Goal: Information Seeking & Learning: Learn about a topic

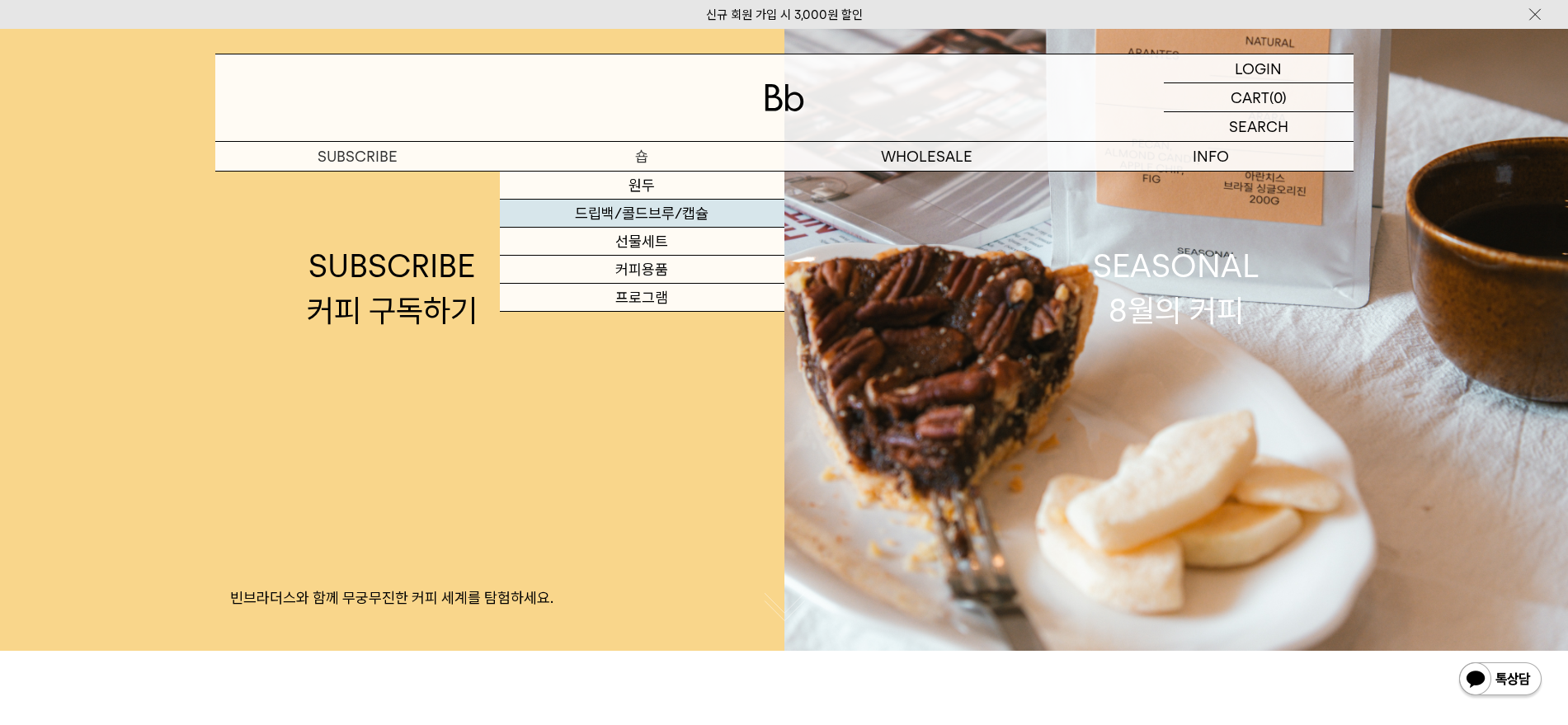
click at [662, 209] on link "드립백/콜드브루/캡슐" at bounding box center [642, 214] width 284 height 28
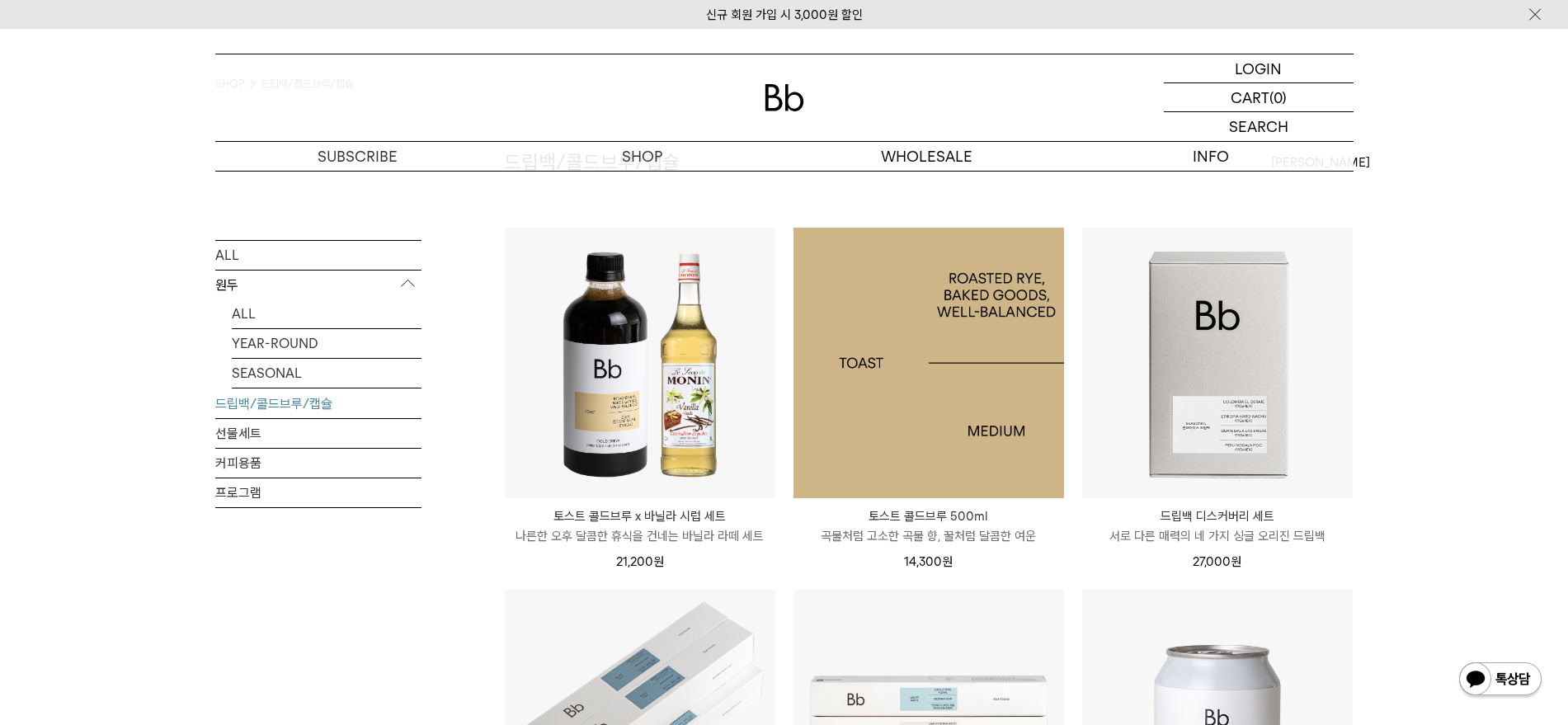
click at [976, 395] on img at bounding box center [929, 363] width 270 height 270
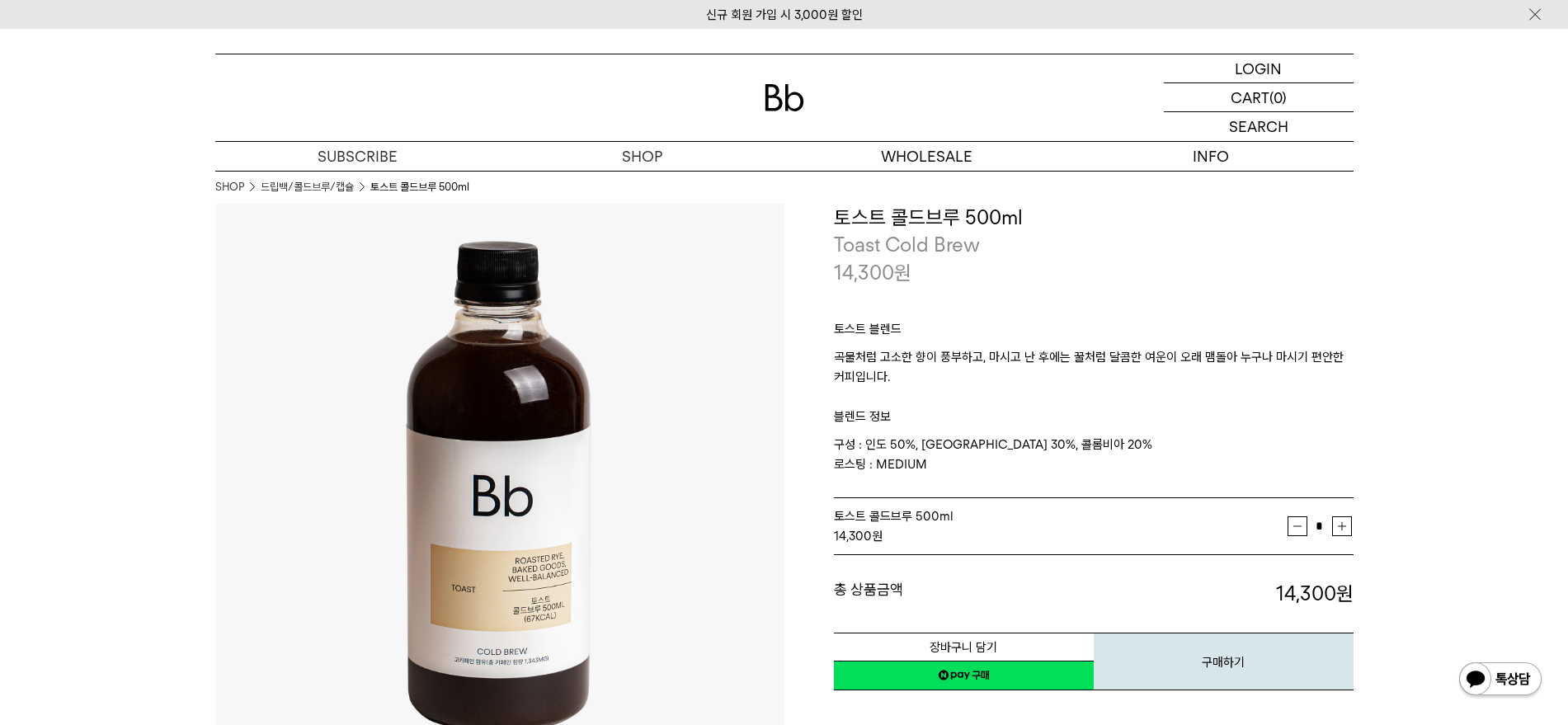
drag, startPoint x: 958, startPoint y: 464, endPoint x: 831, endPoint y: 409, distance: 138.4
click at [821, 409] on div "**********" at bounding box center [1068, 448] width 569 height 489
click at [924, 407] on p "블렌드 정보" at bounding box center [1094, 411] width 520 height 48
click at [935, 413] on p "블렌드 정보" at bounding box center [1094, 411] width 520 height 48
drag, startPoint x: 980, startPoint y: 448, endPoint x: 978, endPoint y: 462, distance: 14.1
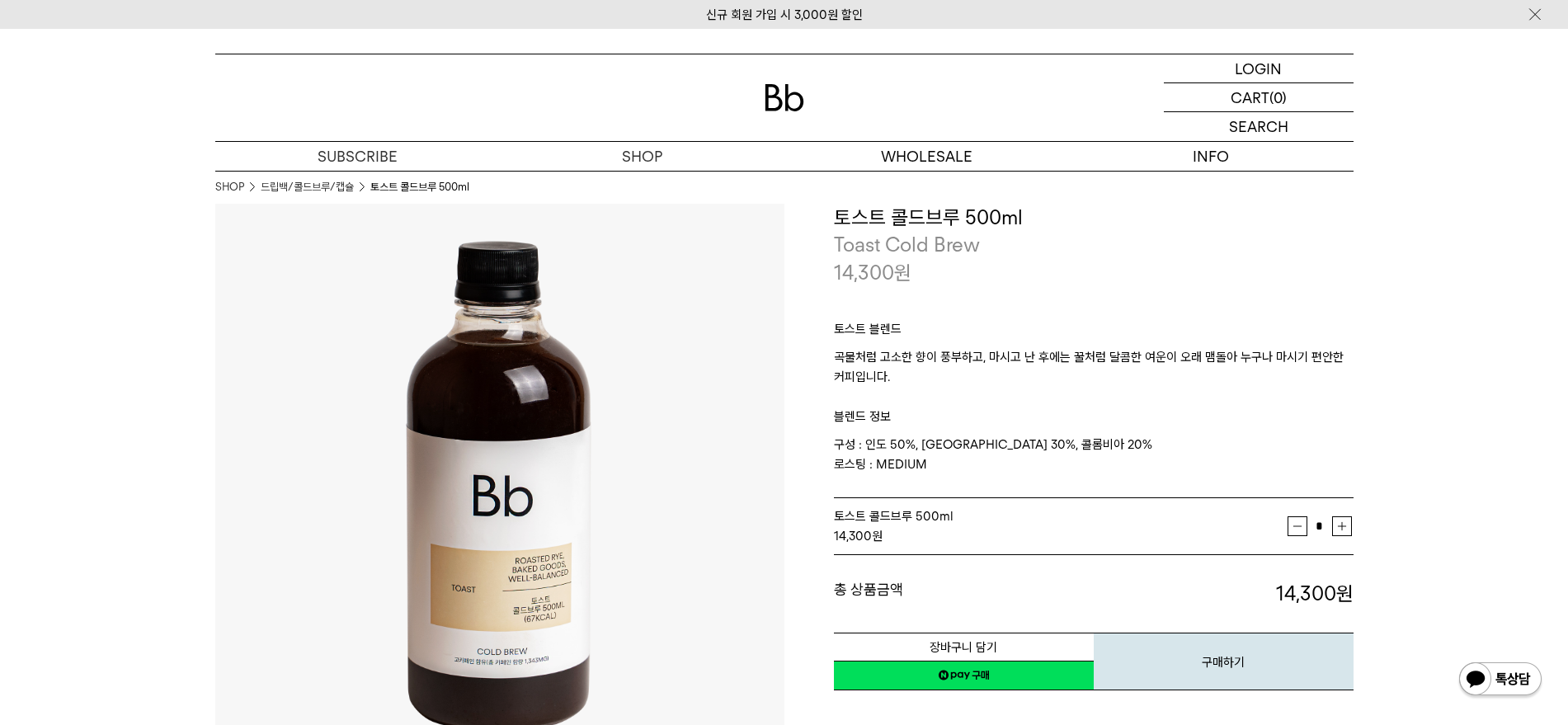
click at [980, 448] on p "구성 : 인도 50%, 브라질 30%, 콜롬비아 20% 로스팅 : MEDIUM" at bounding box center [1094, 454] width 520 height 39
click at [978, 463] on p "구성 : 인도 50%, 브라질 30%, 콜롬비아 20% 로스팅 : MEDIUM" at bounding box center [1094, 454] width 520 height 39
drag, startPoint x: 943, startPoint y: 449, endPoint x: 849, endPoint y: 314, distance: 164.5
click at [849, 314] on div "토스트 블렌드 곡물처럼 고소한 향이 풍부하고, 마시고 난 후에는 꿀처럼 달콤한 여운이 오래 맴돌아 누구나 마시기 편안한 커피입니다. 블렌드 정…" at bounding box center [1094, 393] width 520 height 213
click at [898, 324] on p "토스트 블렌드" at bounding box center [1094, 333] width 520 height 28
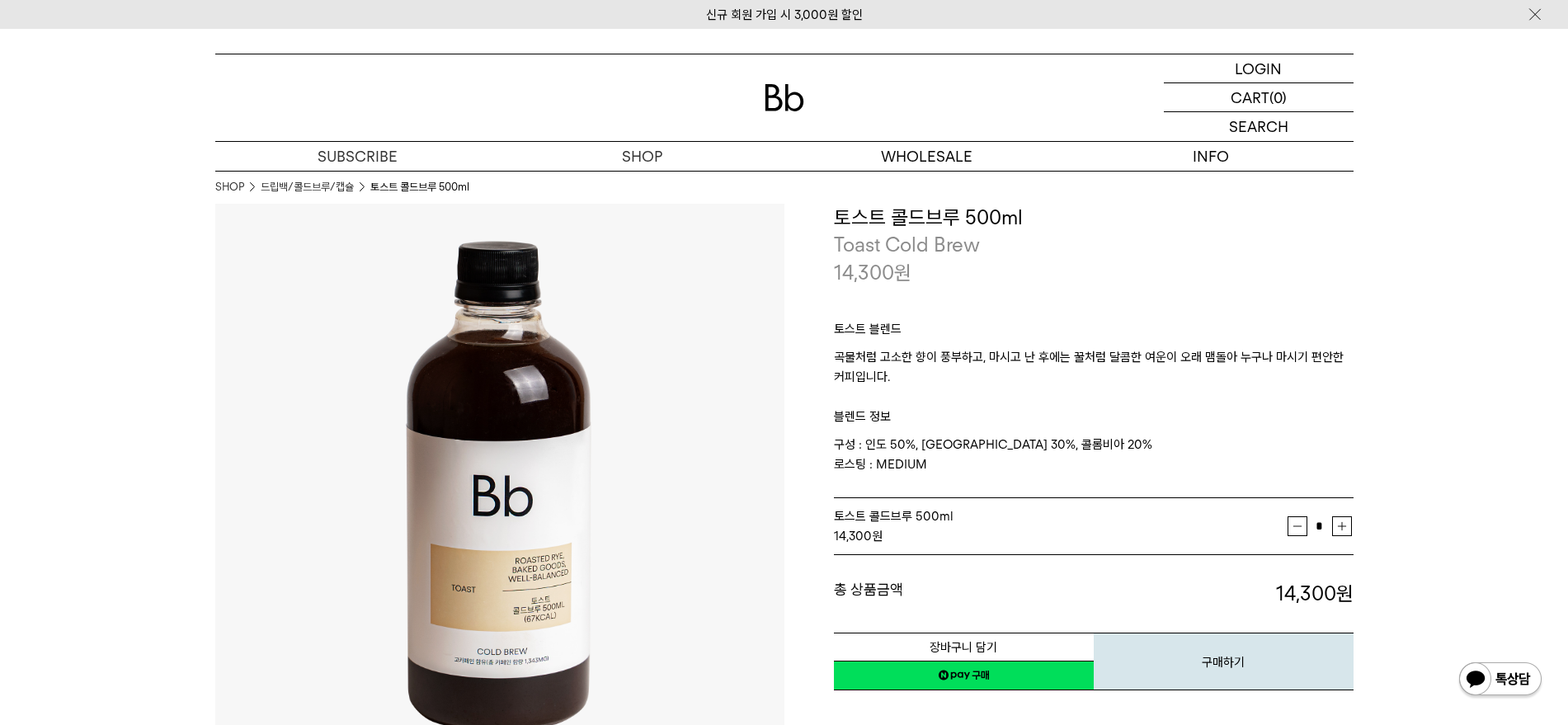
click at [916, 349] on p "곡물처럼 고소한 향이 풍부하고, 마시고 난 후에는 꿀처럼 달콤한 여운이 오래 맴돌아 누구나 마시기 편안한 커피입니다." at bounding box center [1094, 366] width 520 height 39
click at [922, 374] on p "곡물처럼 고소한 향이 풍부하고, 마시고 난 후에는 꿀처럼 달콤한 여운이 오래 맴돌아 누구나 마시기 편안한 커피입니다." at bounding box center [1094, 366] width 520 height 39
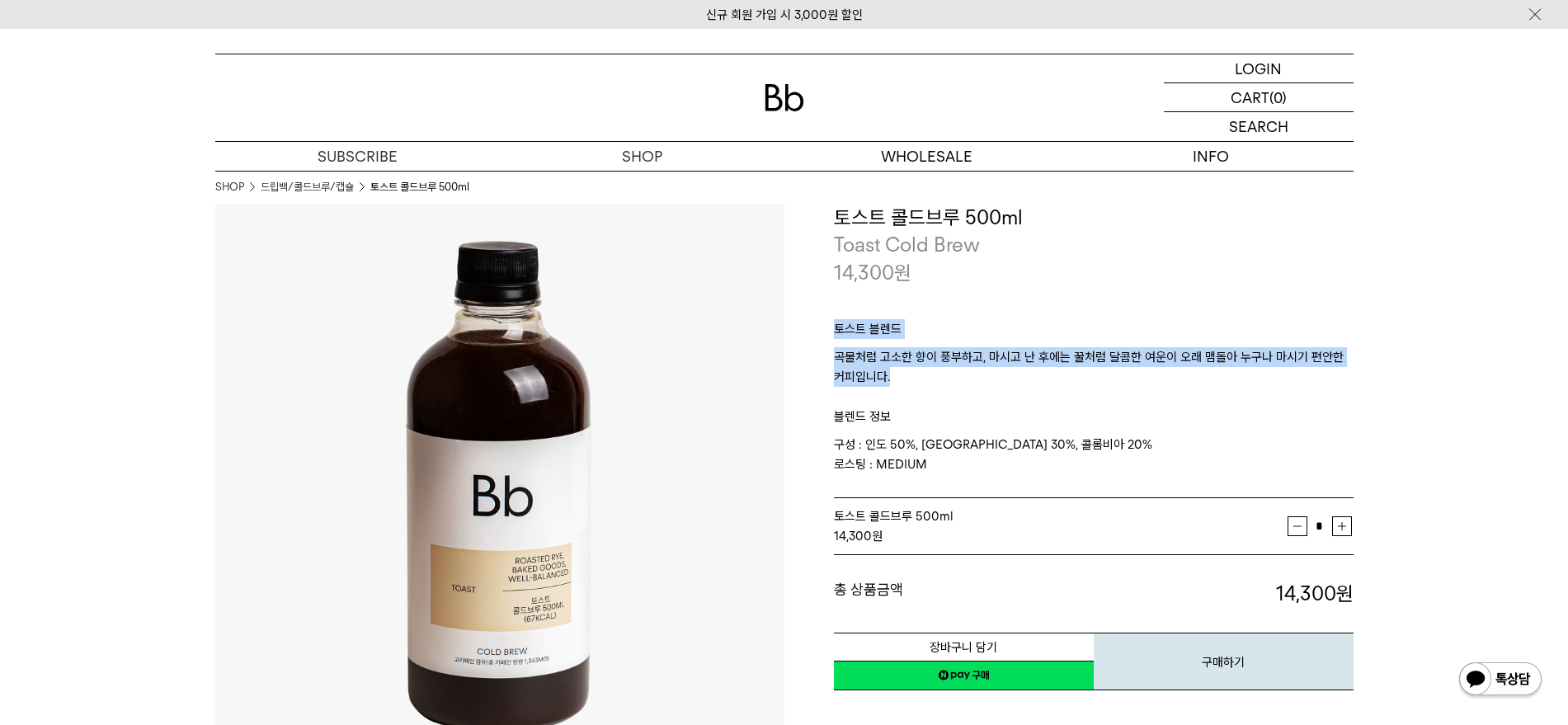
drag, startPoint x: 851, startPoint y: 347, endPoint x: 951, endPoint y: 348, distance: 100.0
click at [821, 315] on div "**********" at bounding box center [1068, 448] width 569 height 489
click at [951, 348] on p "곡물처럼 고소한 향이 풍부하고, 마시고 난 후에는 꿀처럼 달콤한 여운이 오래 맴돌아 누구나 마시기 편안한 커피입니다." at bounding box center [1094, 366] width 520 height 39
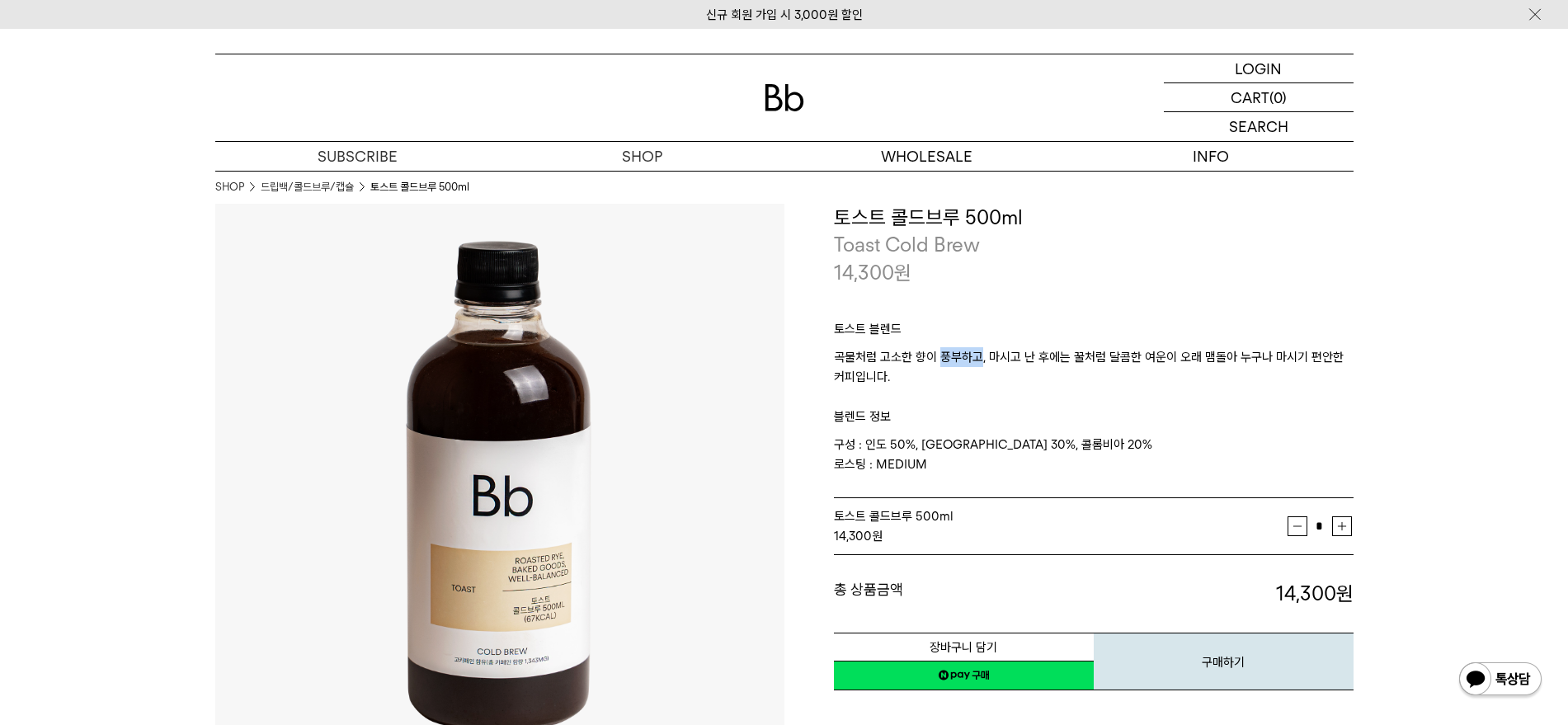
click at [951, 348] on p "곡물처럼 고소한 향이 풍부하고, 마시고 난 후에는 꿀처럼 달콤한 여운이 오래 맴돌아 누구나 마시기 편안한 커피입니다." at bounding box center [1094, 366] width 520 height 39
click at [945, 380] on p "곡물처럼 고소한 향이 풍부하고, 마시고 난 후에는 꿀처럼 달콤한 여운이 오래 맴돌아 누구나 마시기 편안한 커피입니다." at bounding box center [1094, 366] width 520 height 39
click at [944, 382] on p "곡물처럼 고소한 향이 풍부하고, 마시고 난 후에는 꿀처럼 달콤한 여운이 오래 맴돌아 누구나 마시기 편안한 커피입니다." at bounding box center [1094, 366] width 520 height 39
drag, startPoint x: 894, startPoint y: 337, endPoint x: 910, endPoint y: 364, distance: 31.4
click at [899, 347] on div "토스트 블렌드 곡물처럼 고소한 향이 풍부하고, 마시고 난 후에는 꿀처럼 달콤한 여운이 오래 맴돌아 누구나 마시기 편안한 커피입니다. 블렌드 정…" at bounding box center [1094, 393] width 520 height 213
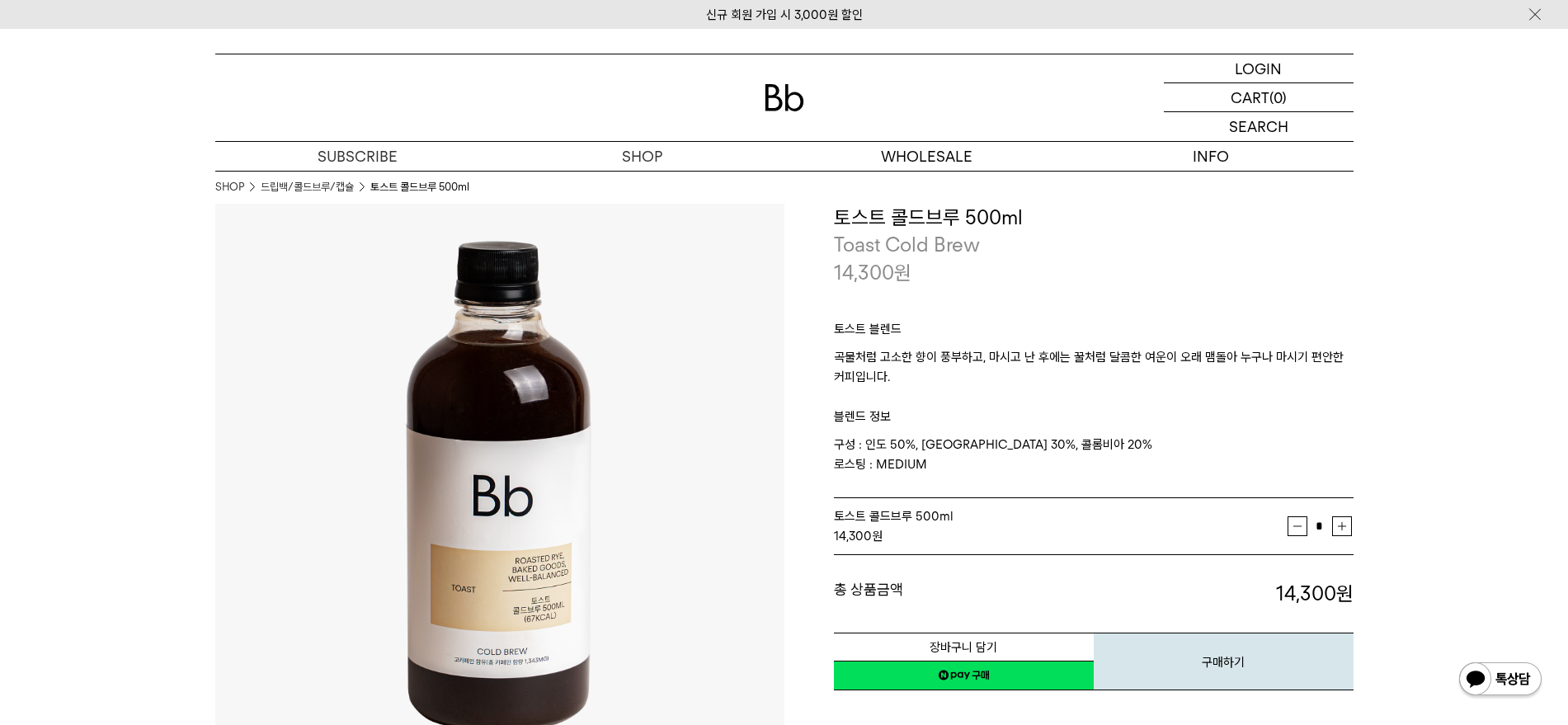
drag, startPoint x: 1151, startPoint y: 359, endPoint x: 1149, endPoint y: 351, distance: 8.2
click at [1151, 355] on p "곡물처럼 고소한 향이 풍부하고, 마시고 난 후에는 꿀처럼 달콤한 여운이 오래 맴돌아 누구나 마시기 편안한 커피입니다." at bounding box center [1094, 366] width 520 height 39
drag, startPoint x: 807, startPoint y: 289, endPoint x: 790, endPoint y: 252, distance: 40.7
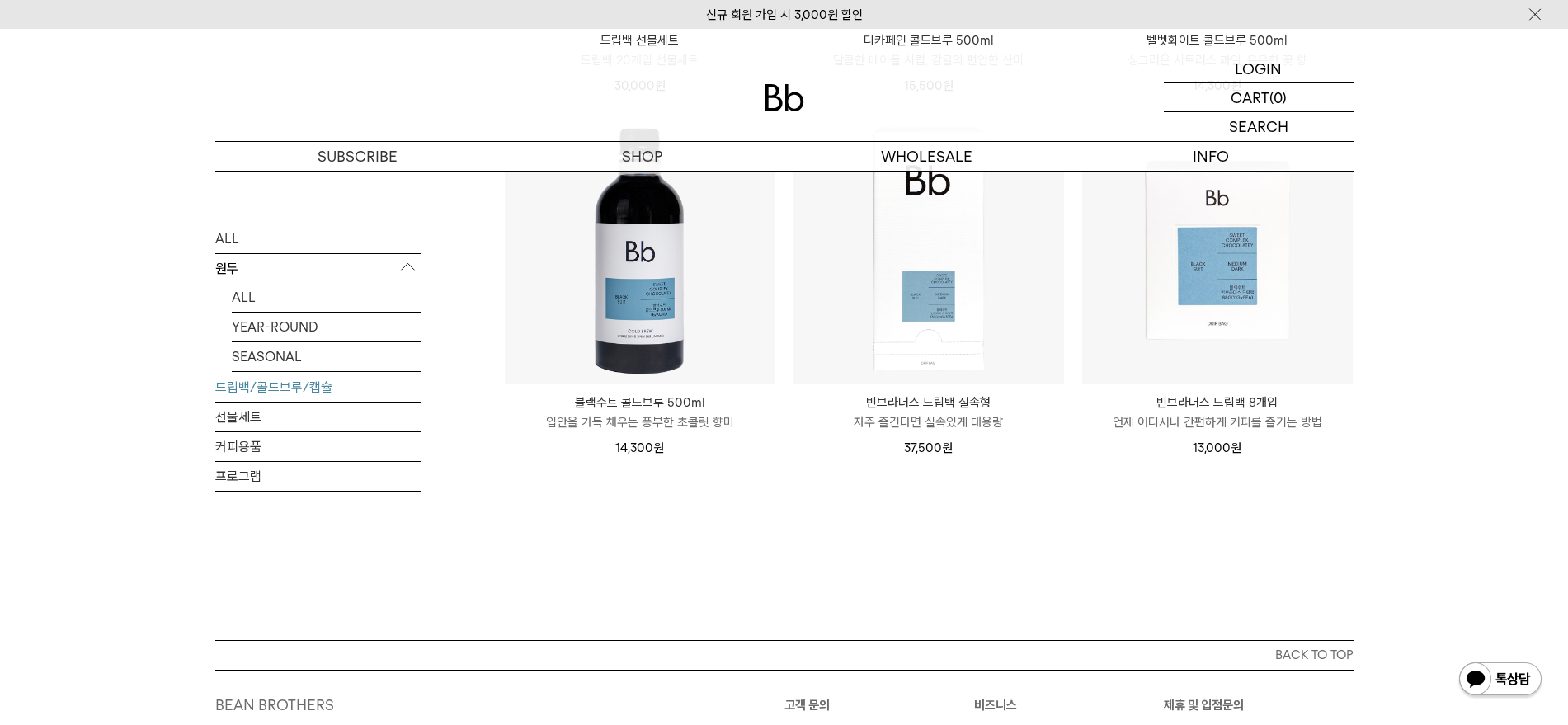
scroll to position [1312, 0]
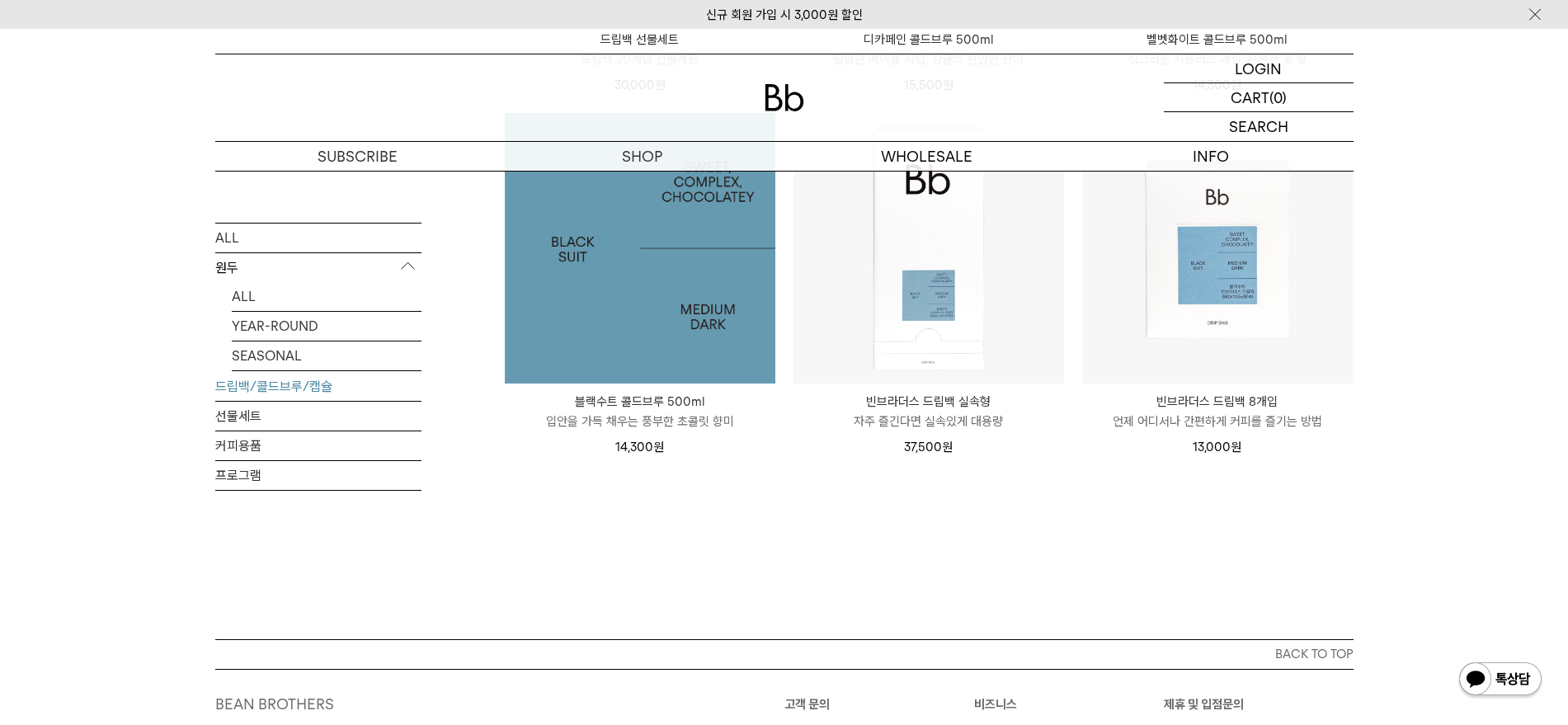
click at [619, 327] on img at bounding box center [640, 249] width 270 height 270
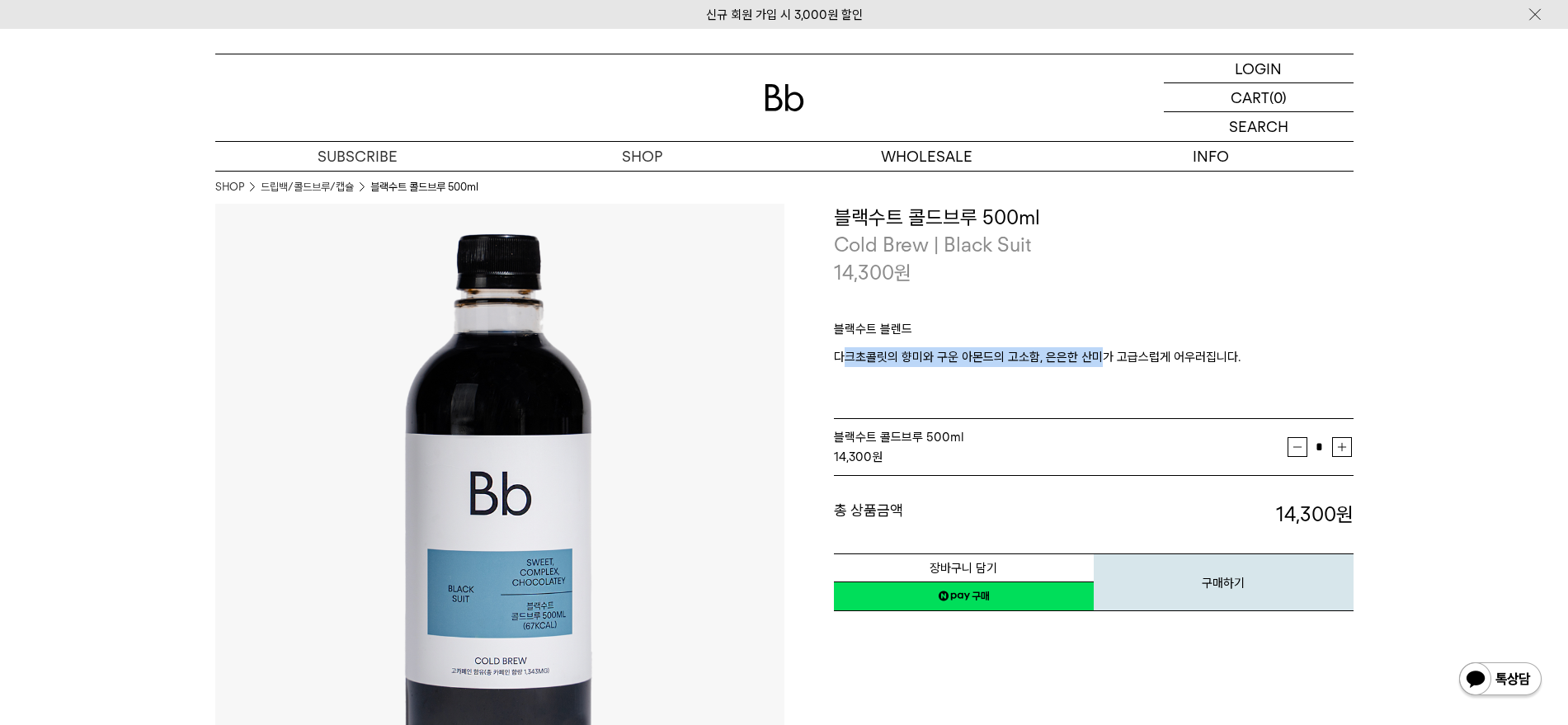
drag, startPoint x: 847, startPoint y: 358, endPoint x: 1103, endPoint y: 358, distance: 256.0
click at [1103, 358] on p "다크초콜릿의 향미와 구운 아몬드의 고소함, 은은한 산미가 고급스럽게 어우러집니다." at bounding box center [1094, 366] width 520 height 39
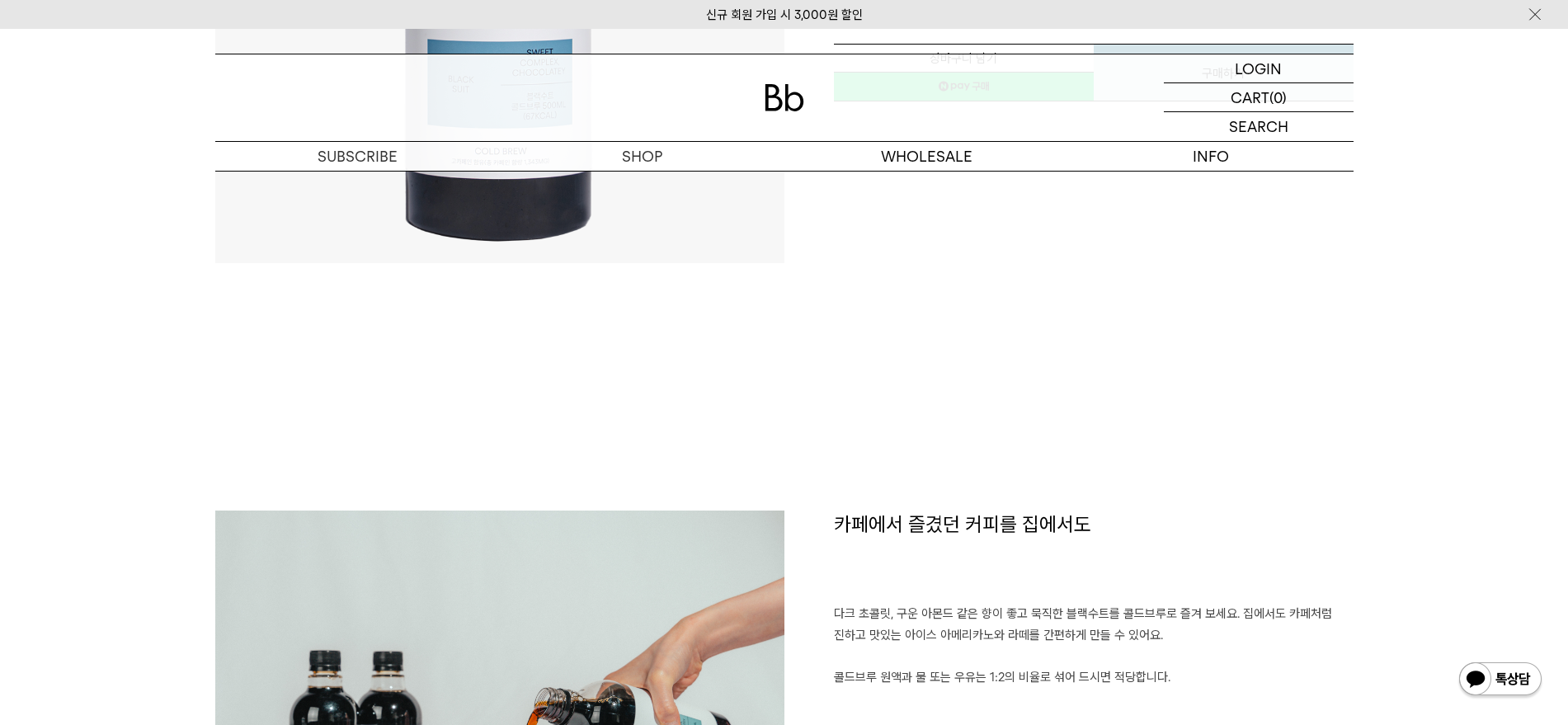
scroll to position [722, 0]
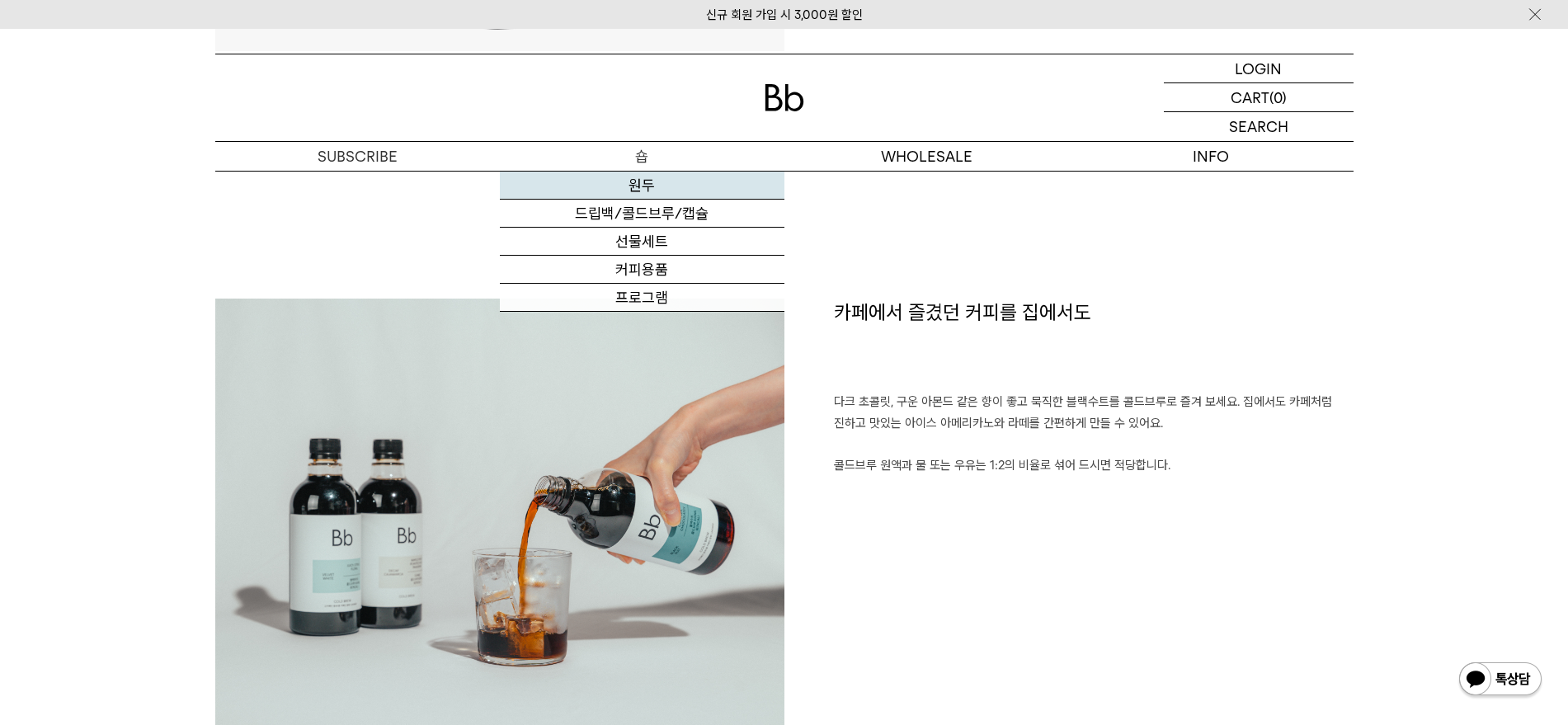
click at [651, 190] on link "원두" at bounding box center [642, 186] width 284 height 28
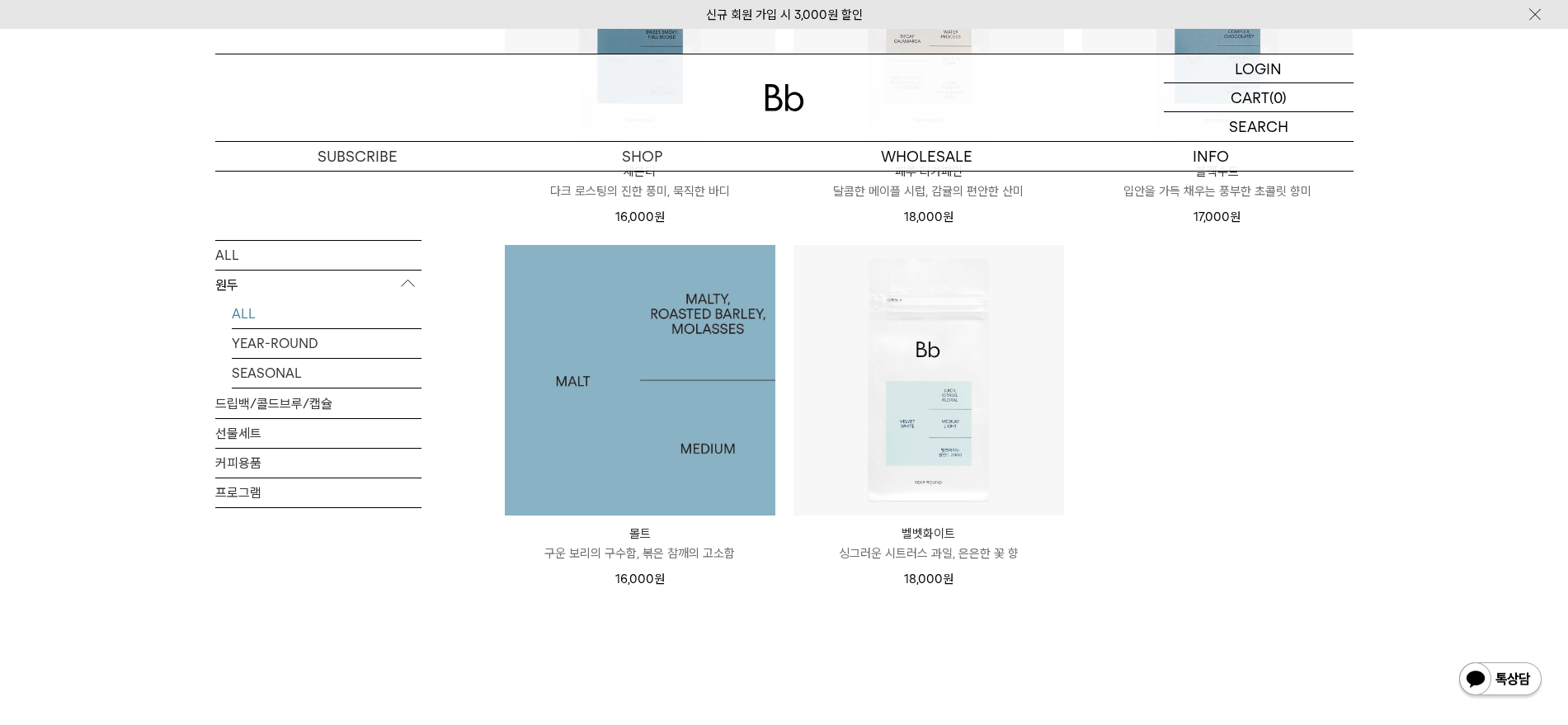
scroll to position [1134, 0]
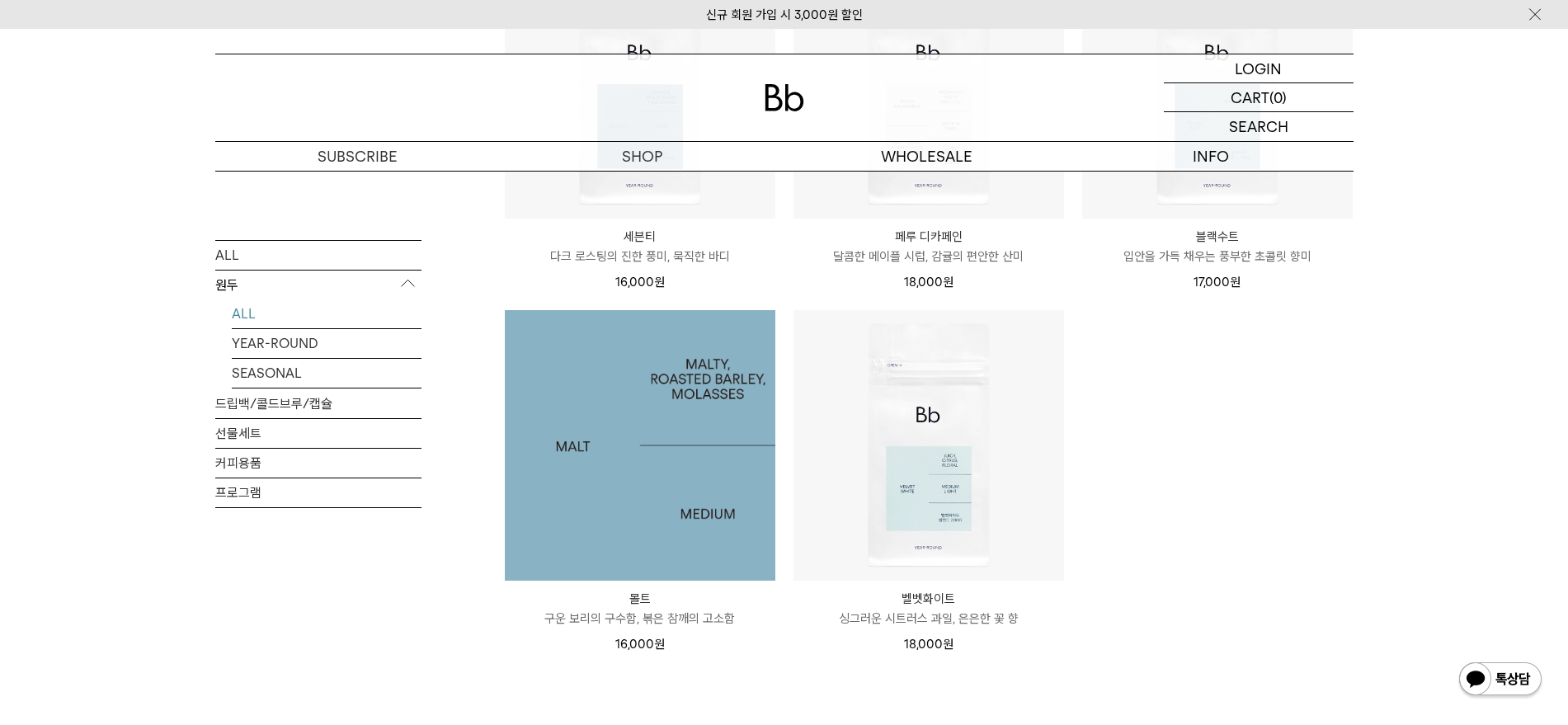
click at [680, 421] on img at bounding box center [640, 446] width 270 height 270
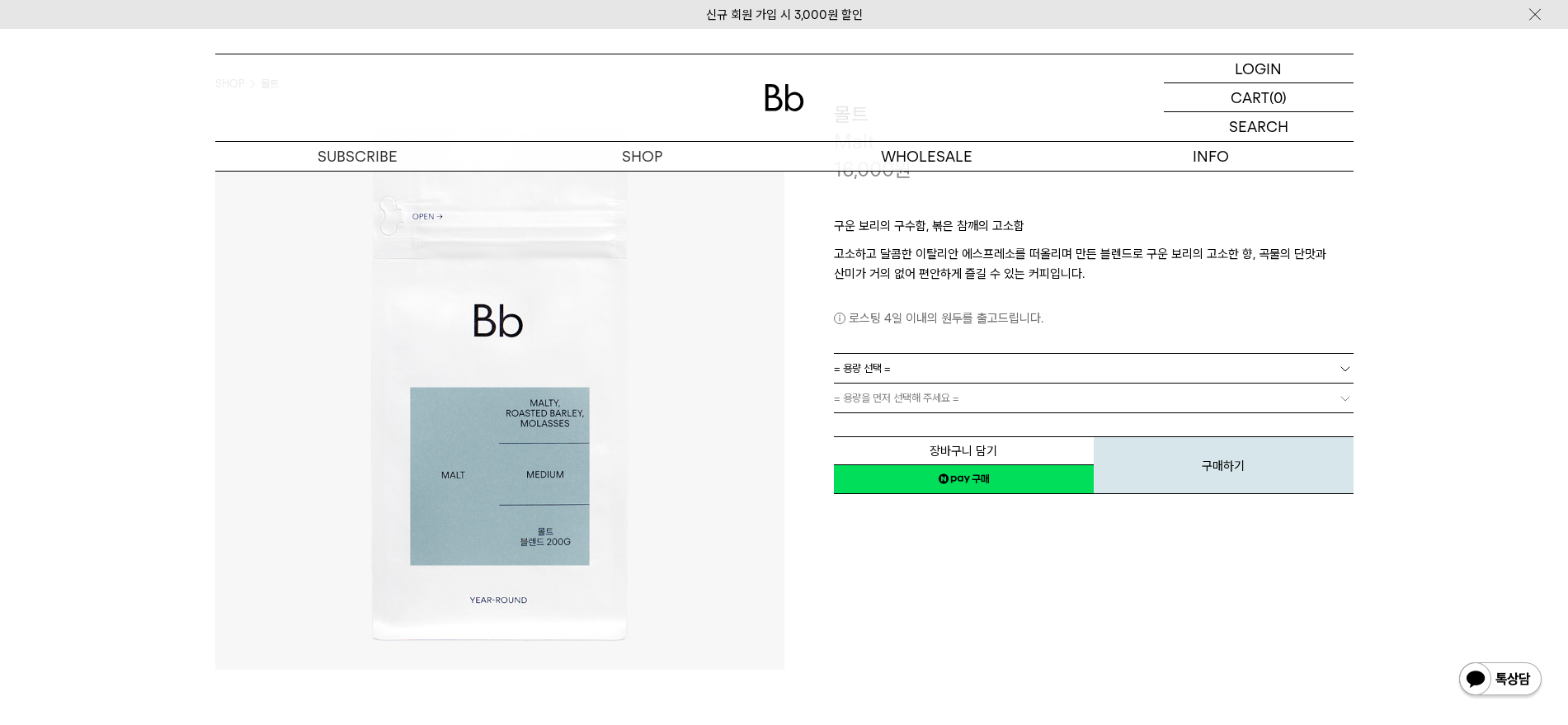
scroll to position [206, 0]
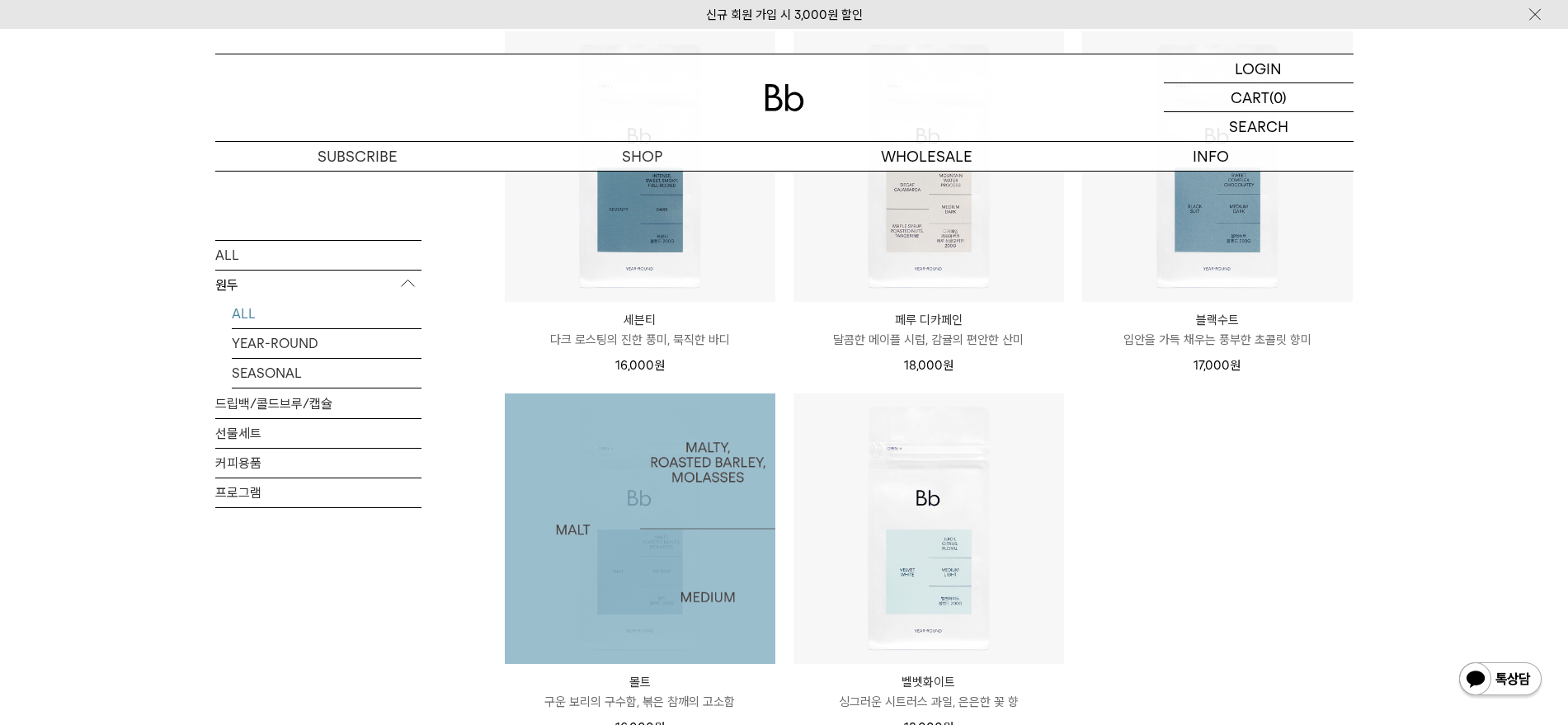
scroll to position [1002, 0]
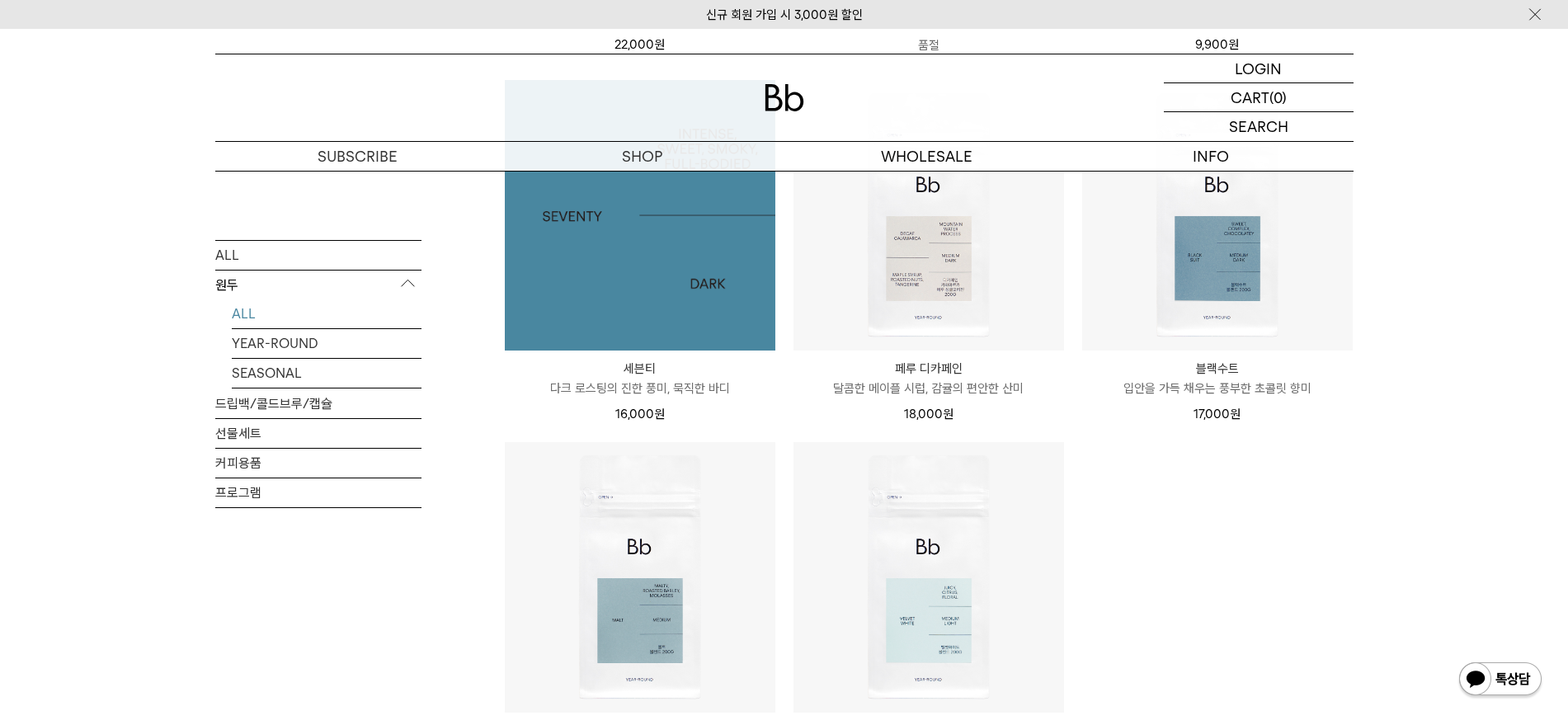
click at [733, 306] on img at bounding box center [640, 215] width 270 height 270
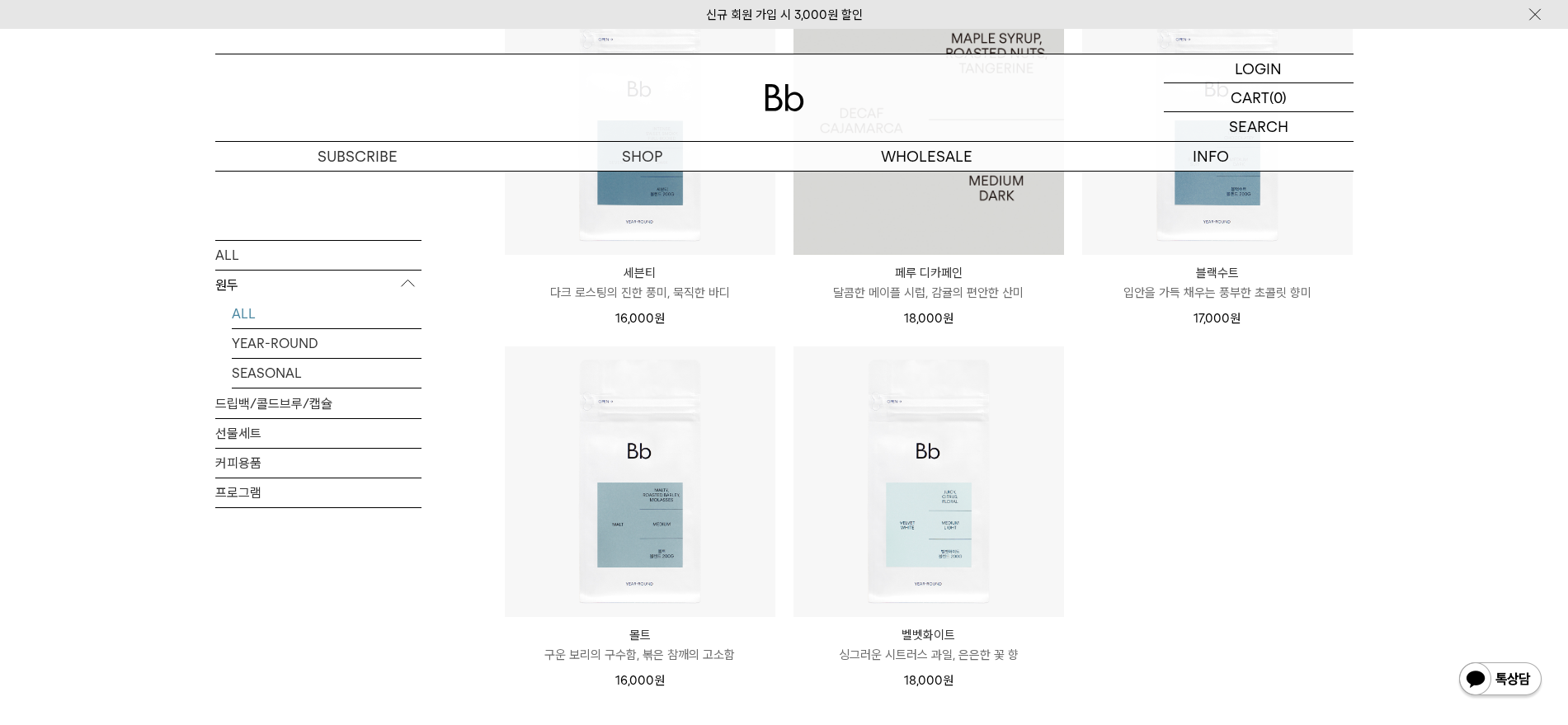
scroll to position [1312, 0]
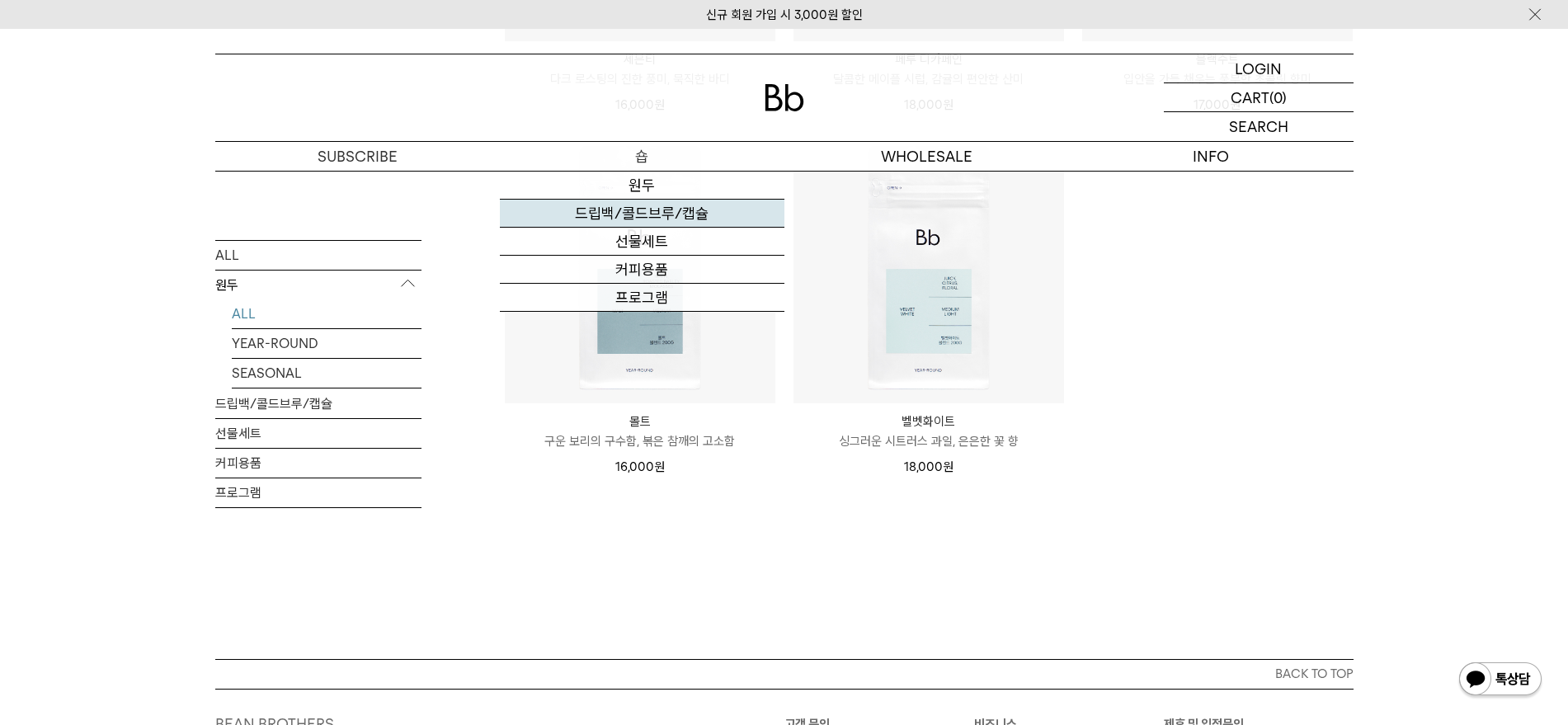
click at [672, 210] on link "드립백/콜드브루/캡슐" at bounding box center [642, 214] width 284 height 28
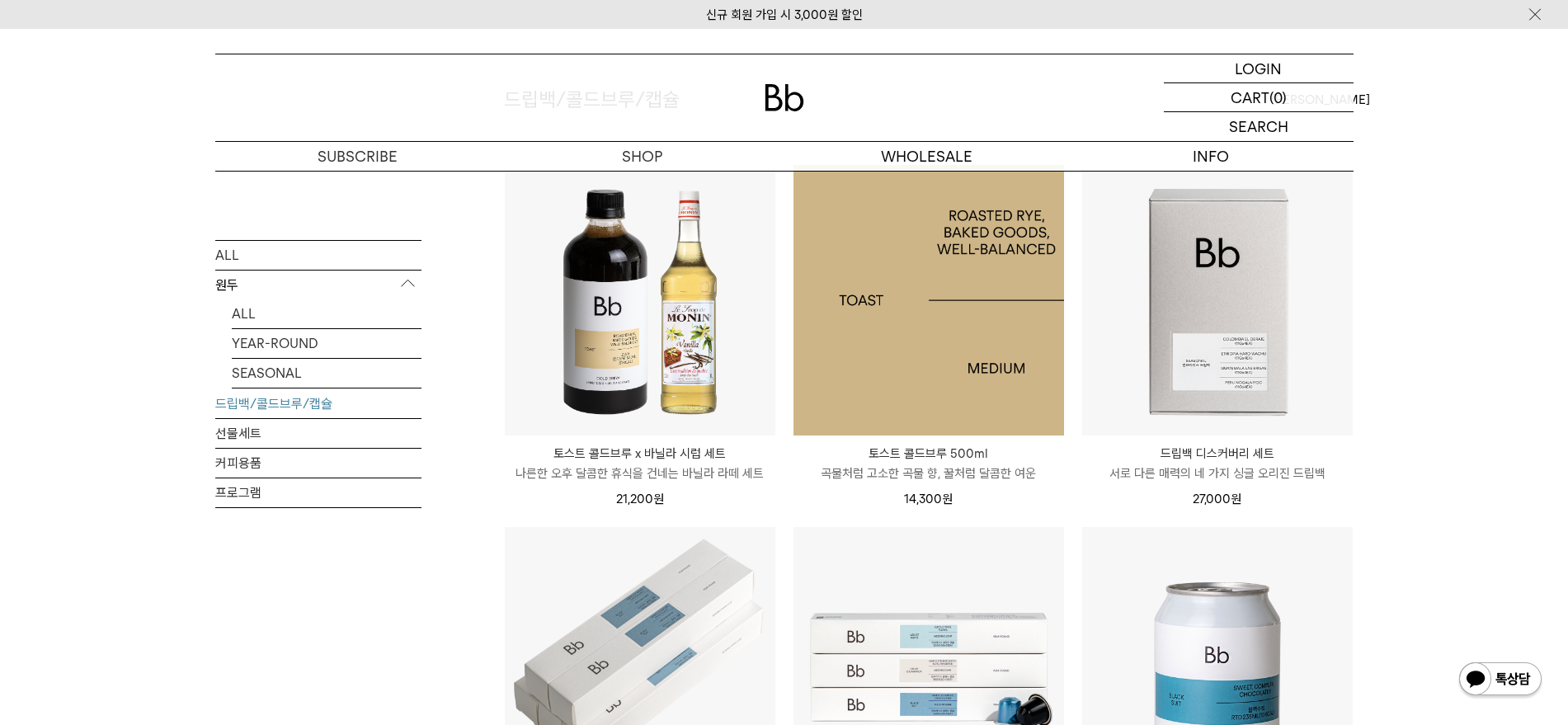
scroll to position [206, 0]
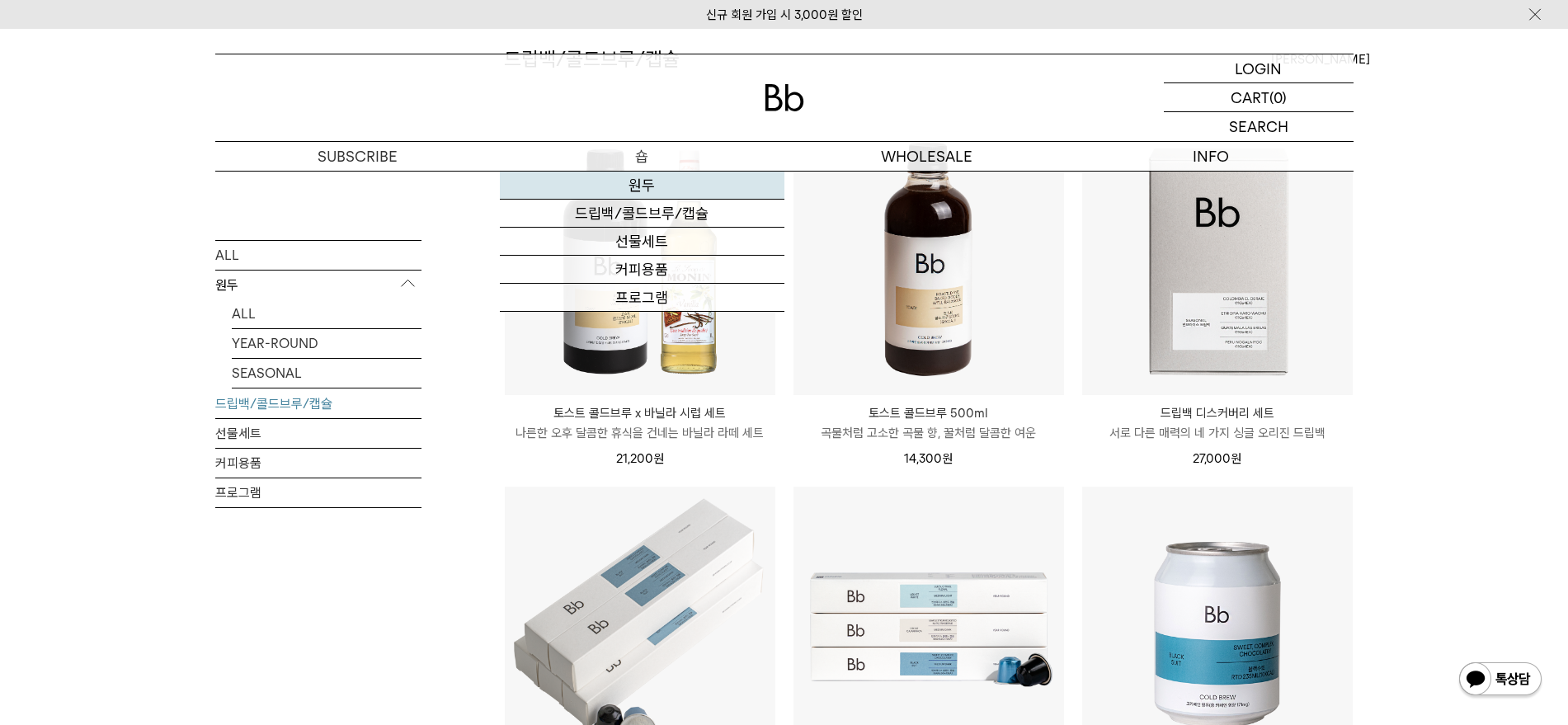
click at [663, 175] on link "원두" at bounding box center [642, 186] width 284 height 28
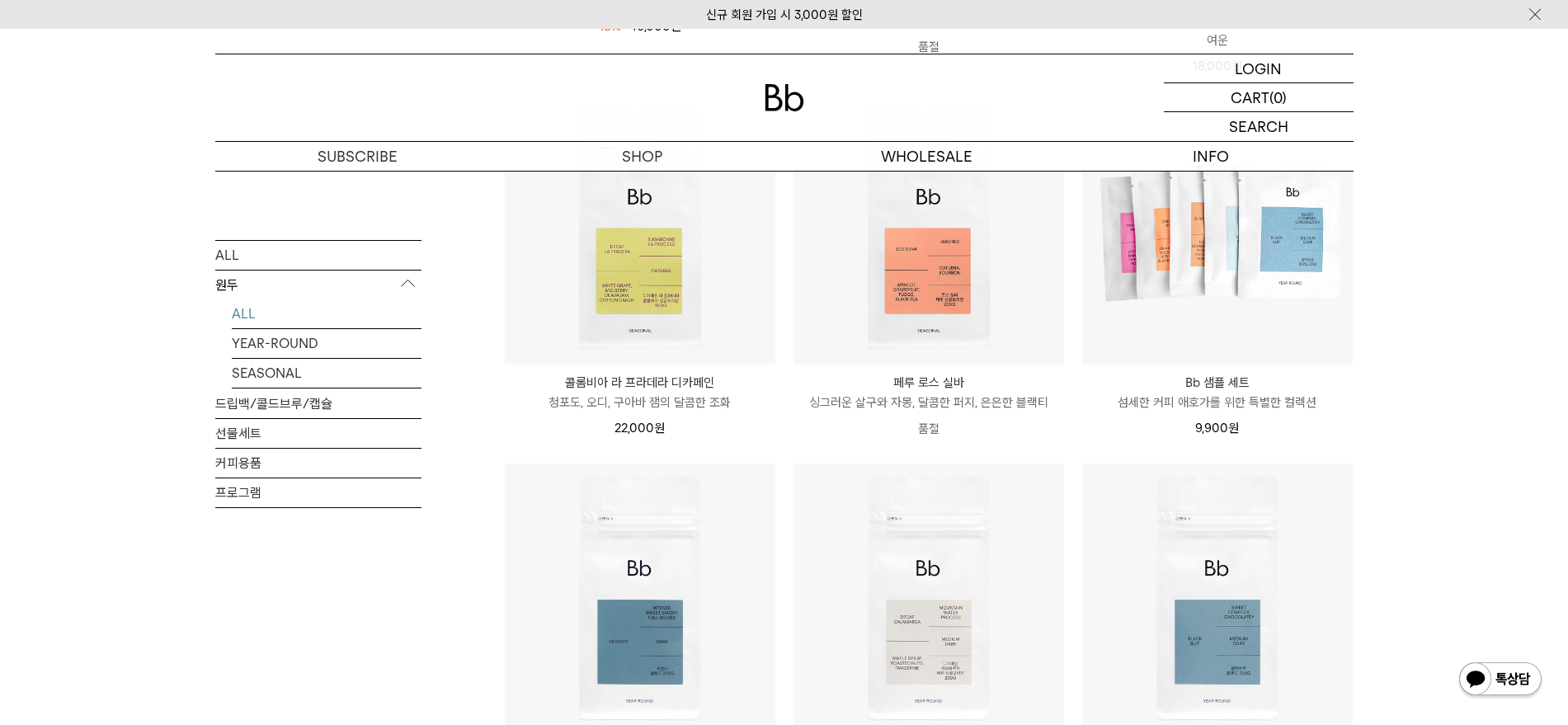
scroll to position [1238, 0]
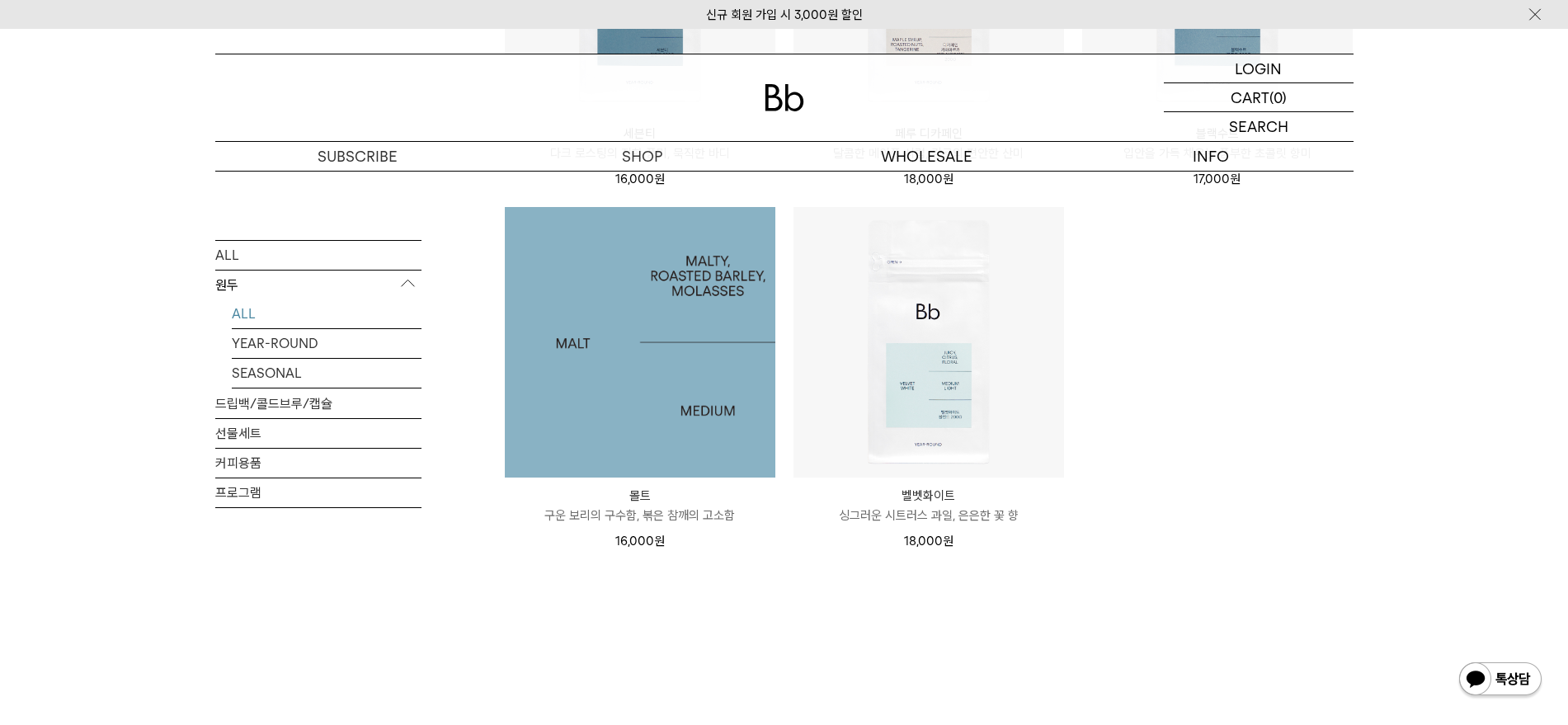
click at [628, 344] on img at bounding box center [640, 342] width 270 height 270
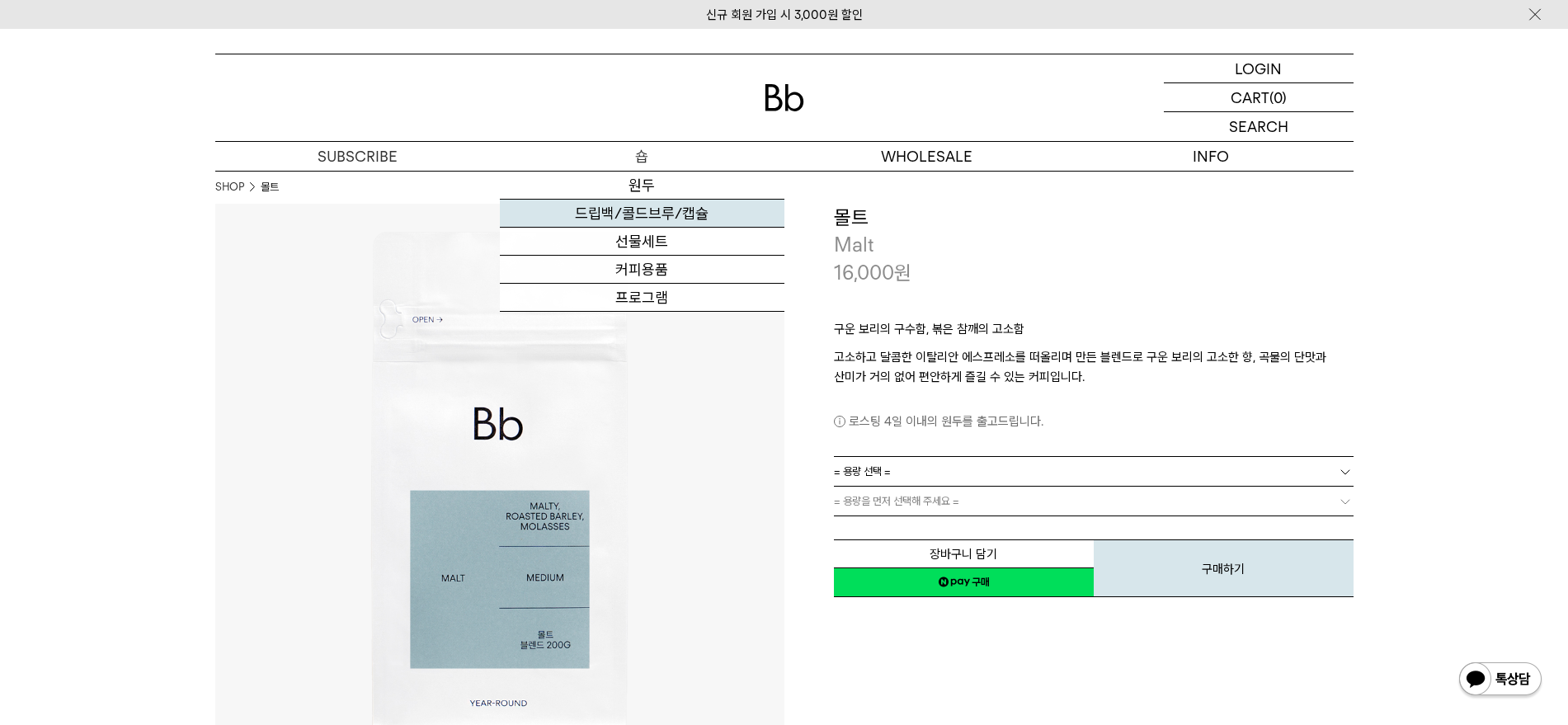
click at [670, 206] on link "드립백/콜드브루/캡슐" at bounding box center [642, 214] width 284 height 28
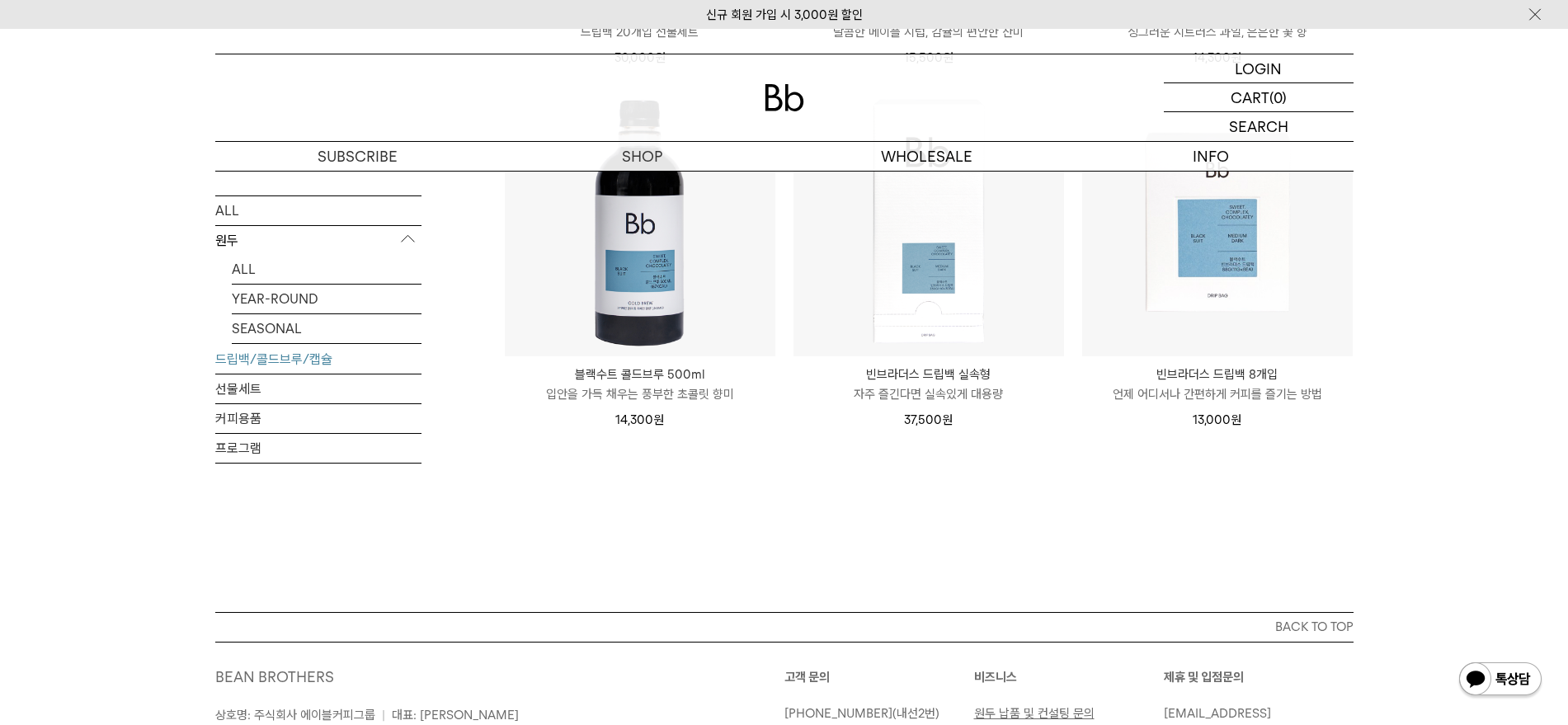
scroll to position [1341, 0]
